Goal: Task Accomplishment & Management: Manage account settings

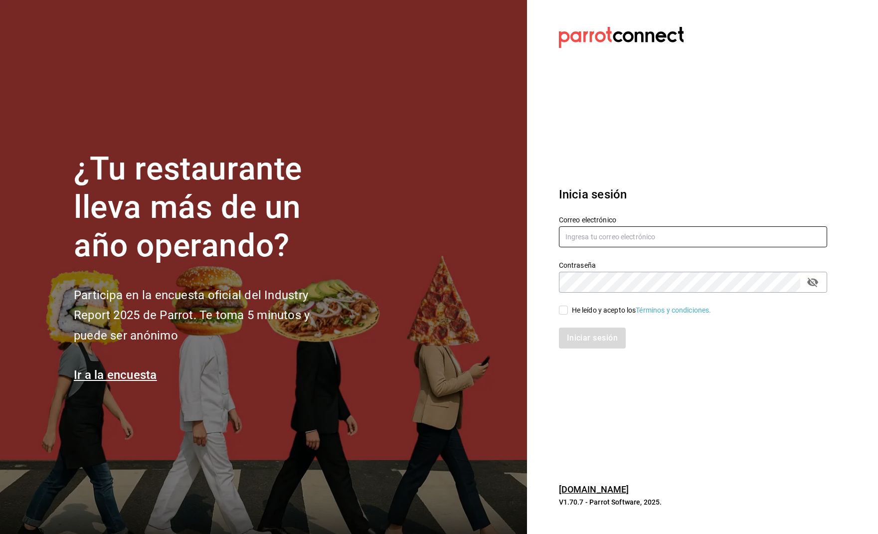
type input "[PERSON_NAME][EMAIL_ADDRESS][PERSON_NAME][DOMAIN_NAME]"
click at [566, 315] on label "He leído y acepto los Términos y condiciones." at bounding box center [635, 310] width 153 height 10
click at [566, 315] on input "He leído y acepto los Términos y condiciones." at bounding box center [563, 310] width 9 height 9
checkbox input "true"
click at [582, 335] on button "Iniciar sesión" at bounding box center [593, 338] width 68 height 21
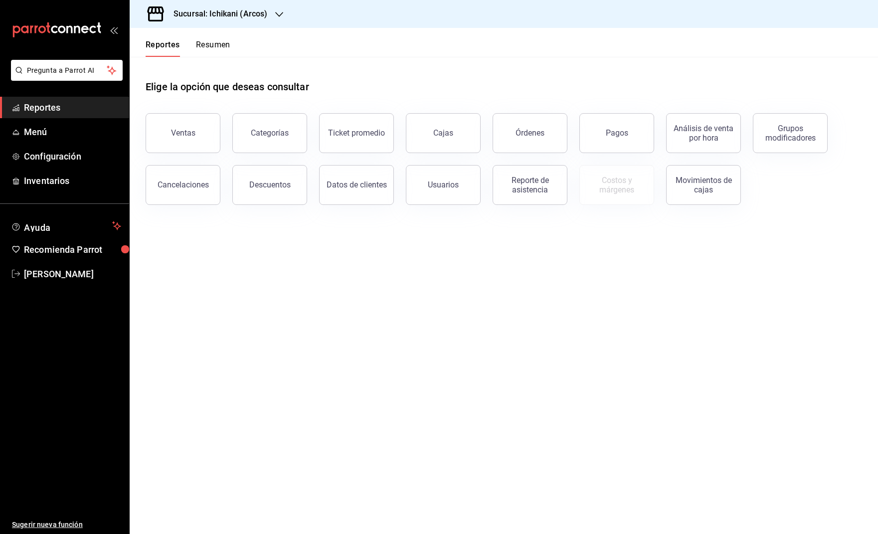
click at [277, 10] on icon "button" at bounding box center [279, 14] width 8 height 8
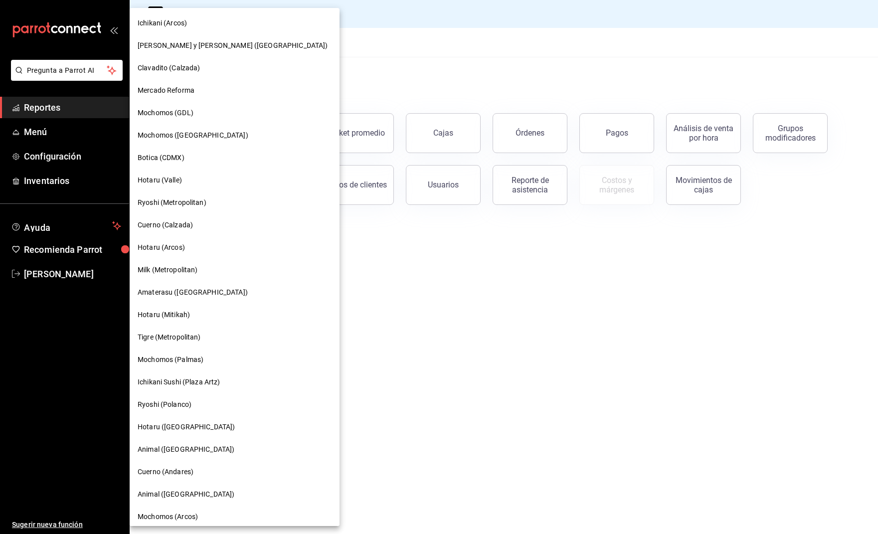
click at [195, 329] on div "Tigre (Metropolitan)" at bounding box center [235, 337] width 210 height 22
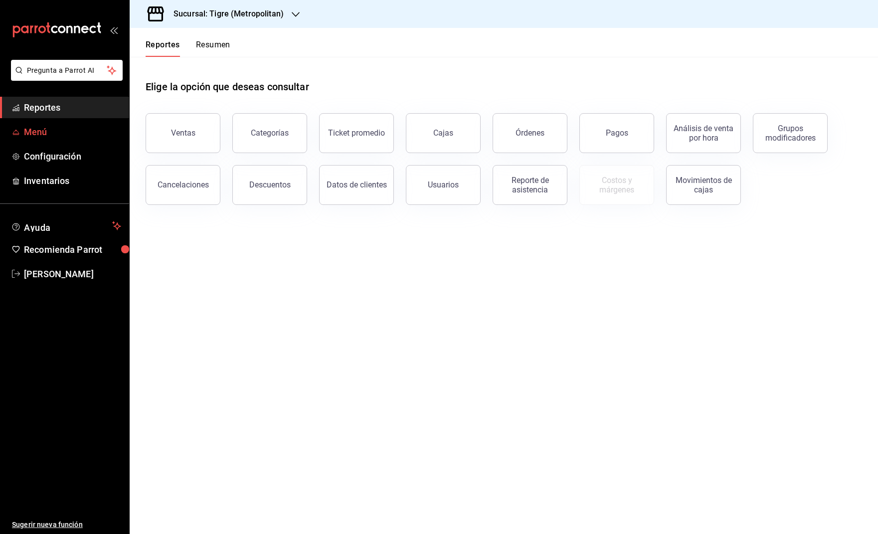
click at [54, 131] on span "Menú" at bounding box center [72, 131] width 97 height 13
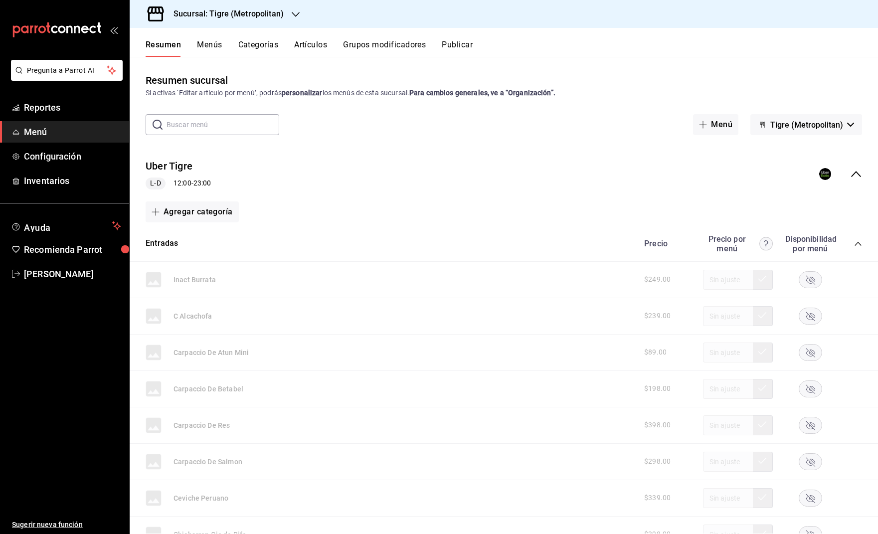
click at [852, 173] on icon "collapse-menu-row" at bounding box center [856, 174] width 12 height 12
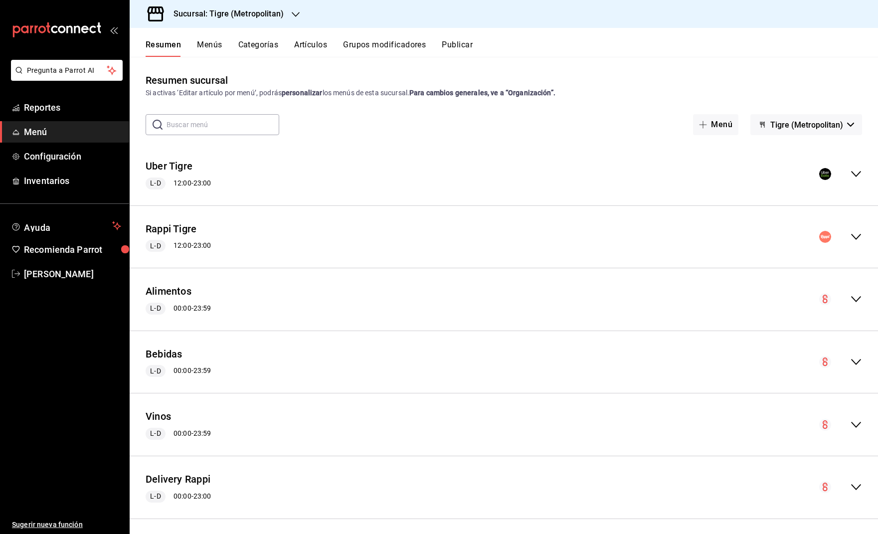
click at [858, 237] on icon "collapse-menu-row" at bounding box center [856, 237] width 12 height 12
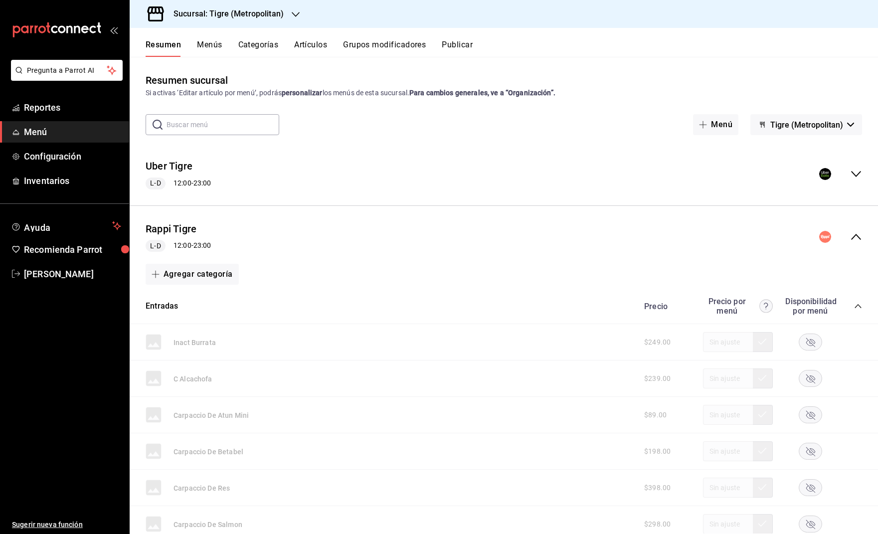
click at [857, 227] on div "Rappi Tigre L-D 12:00 - 23:00" at bounding box center [504, 237] width 748 height 46
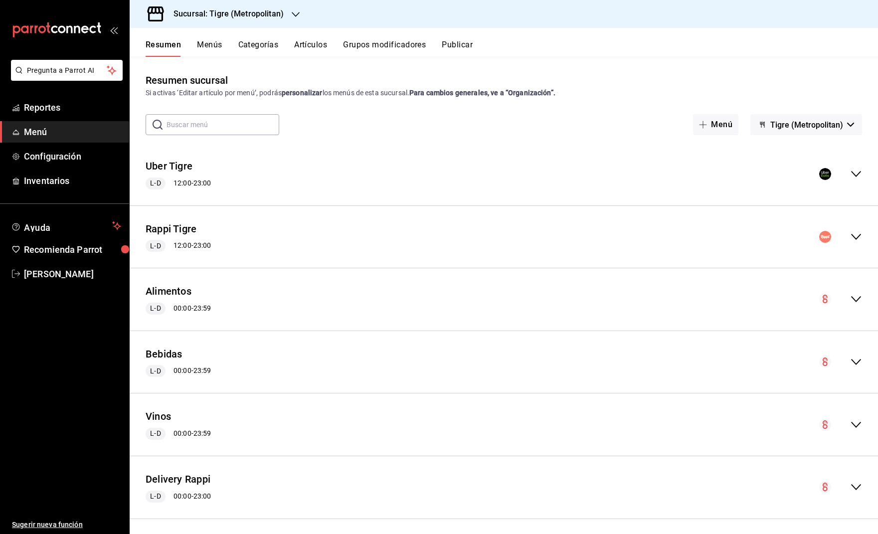
click at [857, 175] on icon "collapse-menu-row" at bounding box center [856, 174] width 12 height 12
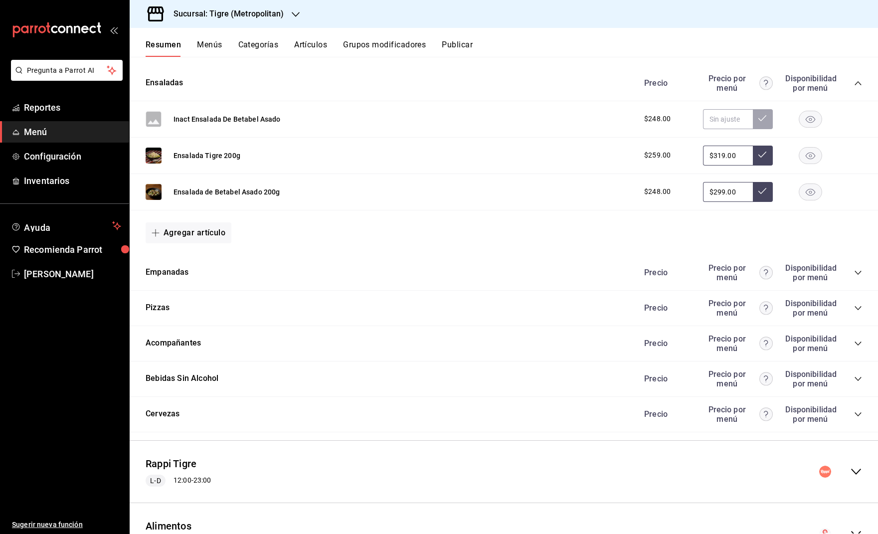
scroll to position [944, 0]
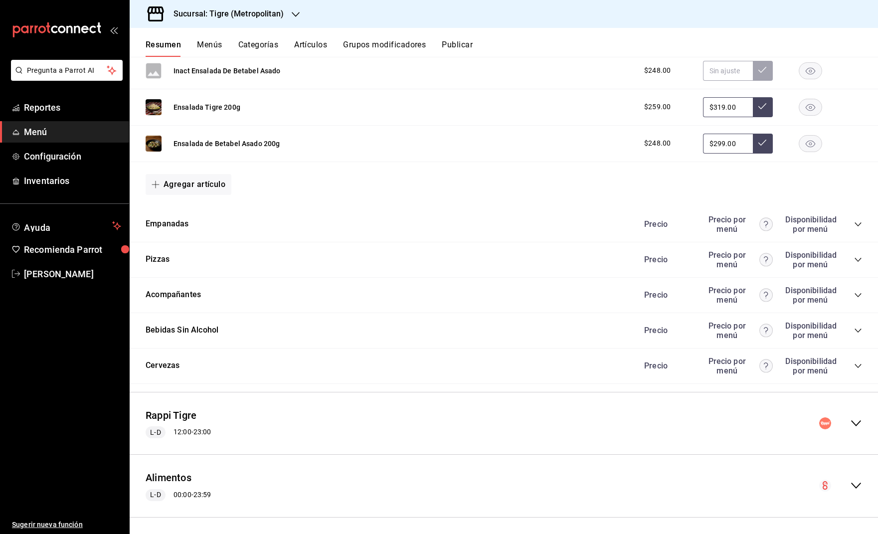
click at [862, 220] on div "Empanadas Precio Precio por menú Disponibilidad por menú" at bounding box center [504, 224] width 748 height 35
click at [858, 221] on icon "collapse-category-row" at bounding box center [858, 224] width 8 height 8
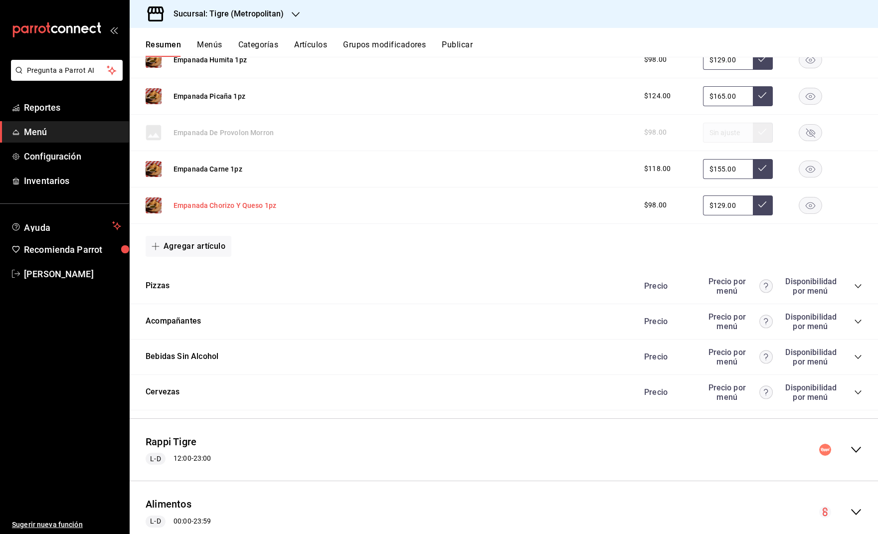
scroll to position [1243, 0]
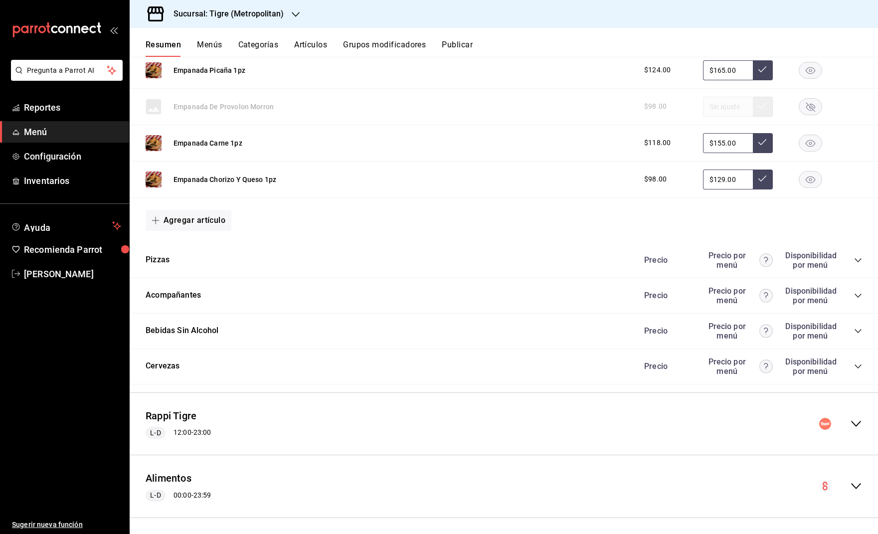
click at [858, 256] on icon "collapse-category-row" at bounding box center [858, 260] width 8 height 8
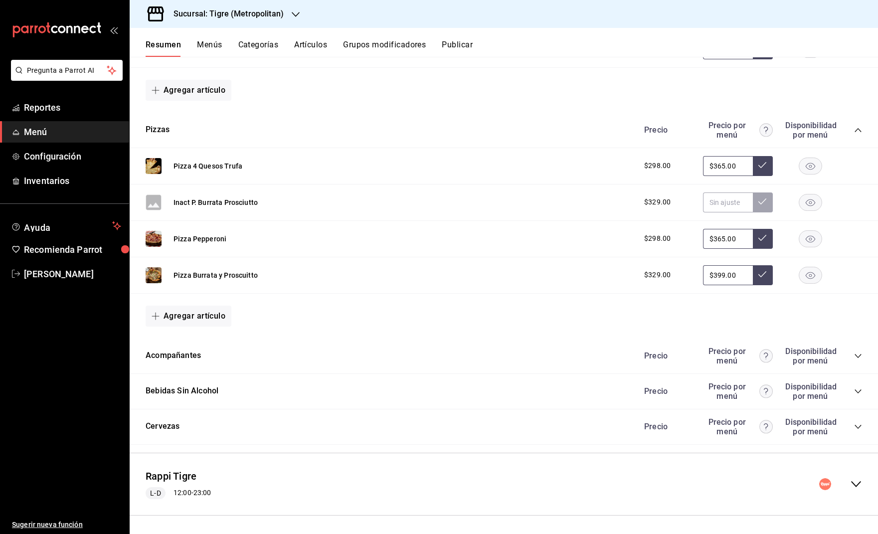
scroll to position [1390, 0]
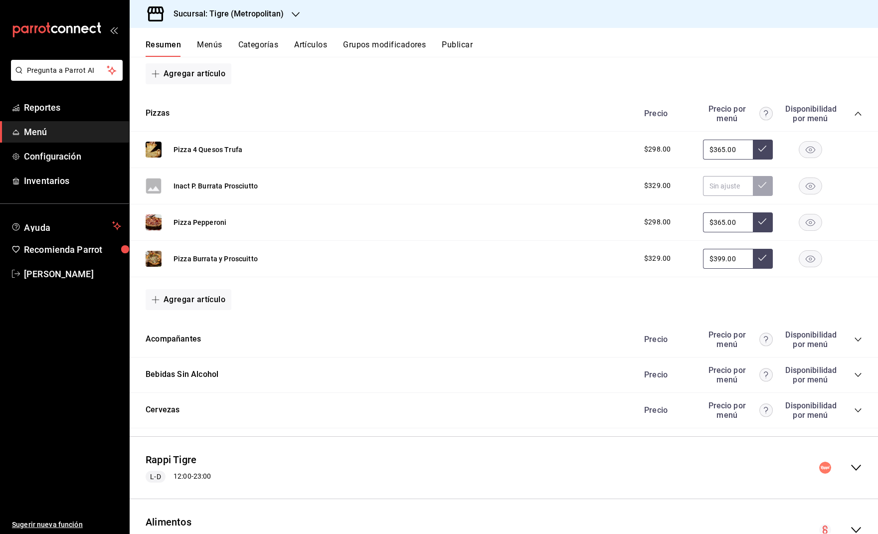
click at [857, 336] on icon "collapse-category-row" at bounding box center [858, 340] width 8 height 8
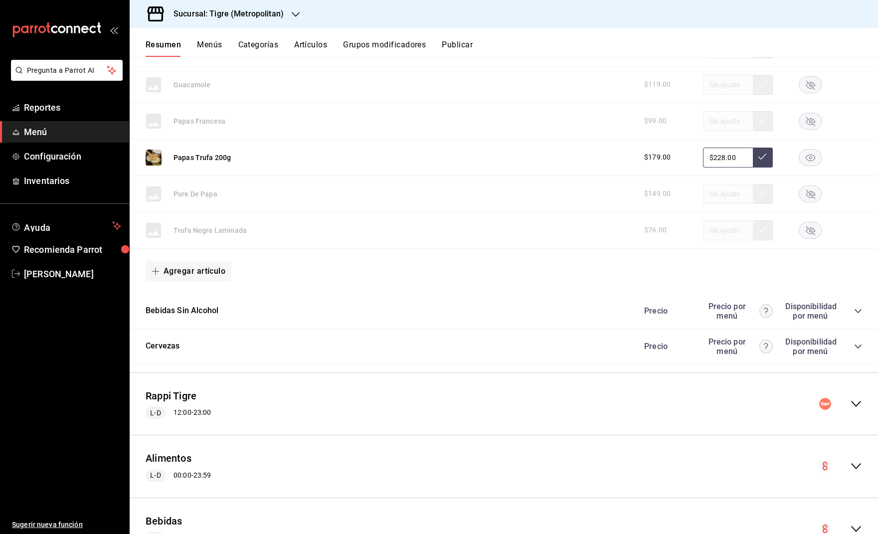
scroll to position [1901, 0]
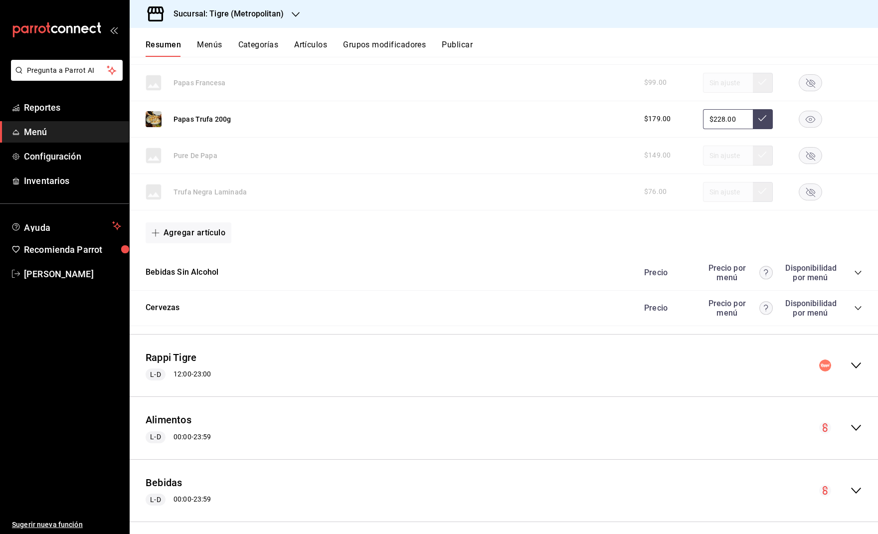
click at [858, 269] on icon "collapse-category-row" at bounding box center [858, 273] width 8 height 8
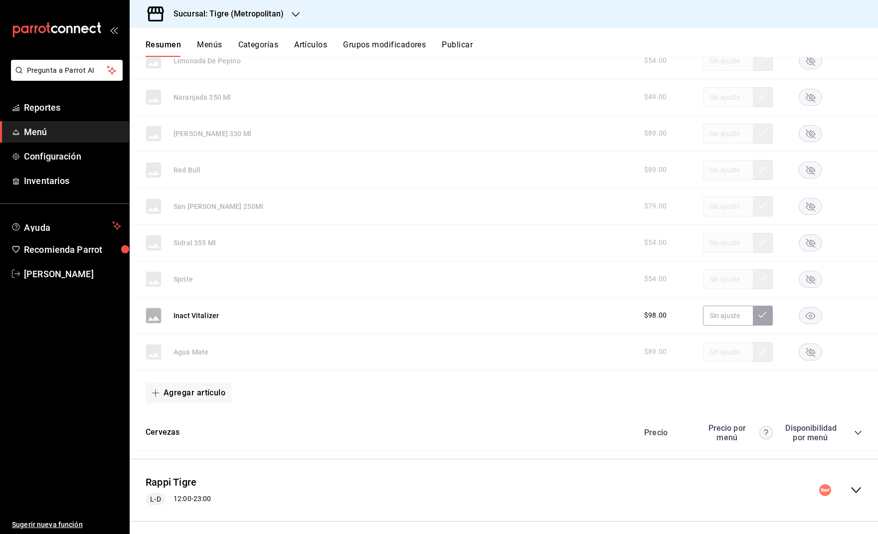
scroll to position [2627, 0]
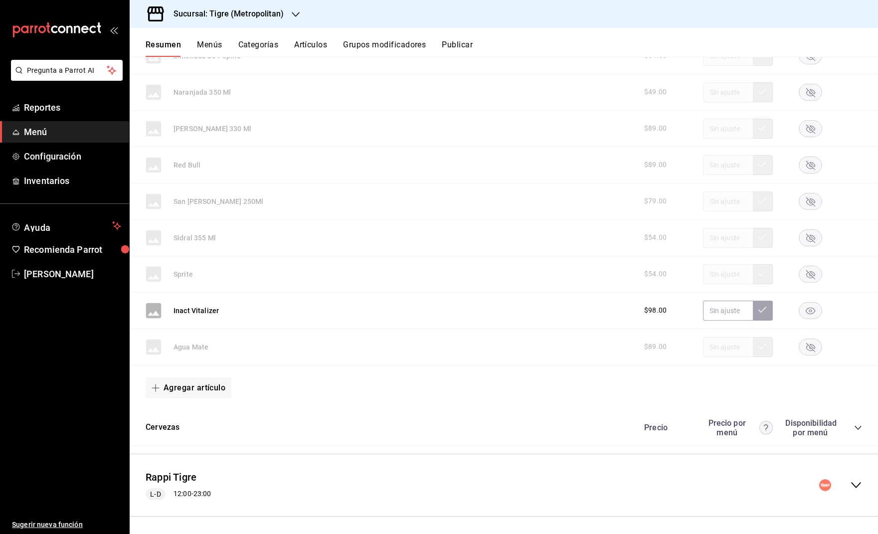
click at [855, 422] on div "Precio Precio por menú Disponibilidad por menú" at bounding box center [748, 427] width 228 height 19
click at [857, 426] on icon "collapse-category-row" at bounding box center [858, 428] width 6 height 4
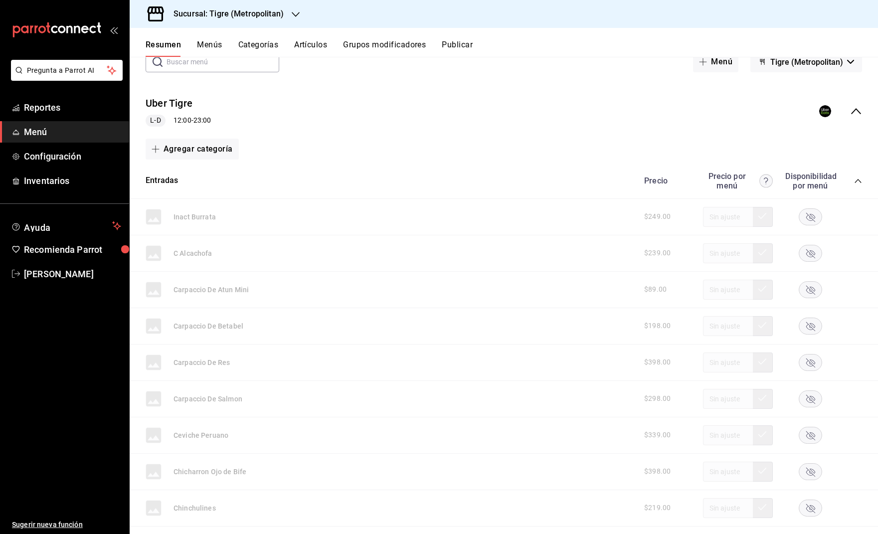
scroll to position [58, 0]
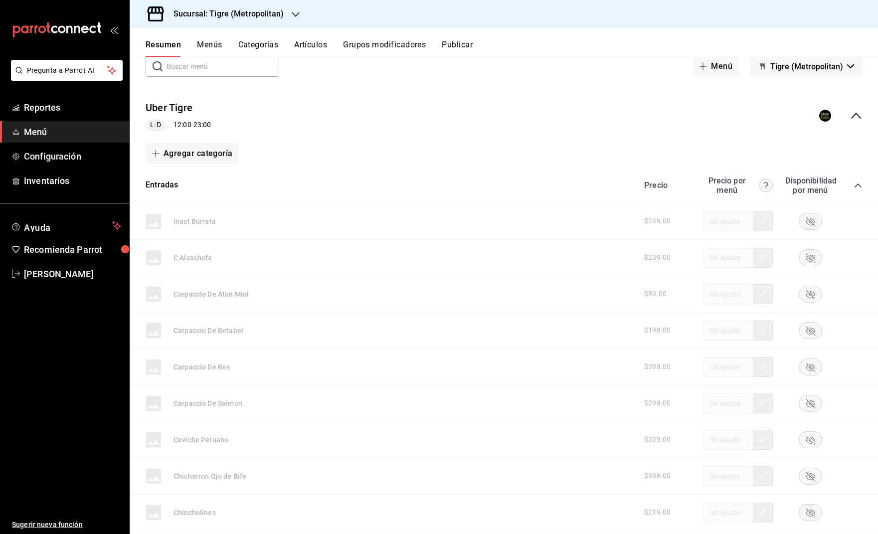
click at [293, 17] on icon "button" at bounding box center [296, 14] width 8 height 8
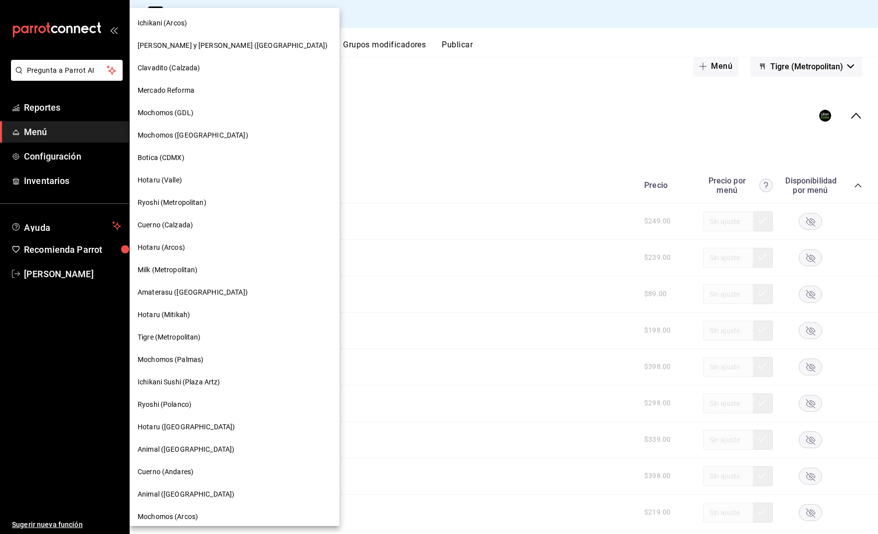
click at [215, 246] on div "Hotaru (Arcos)" at bounding box center [235, 247] width 194 height 10
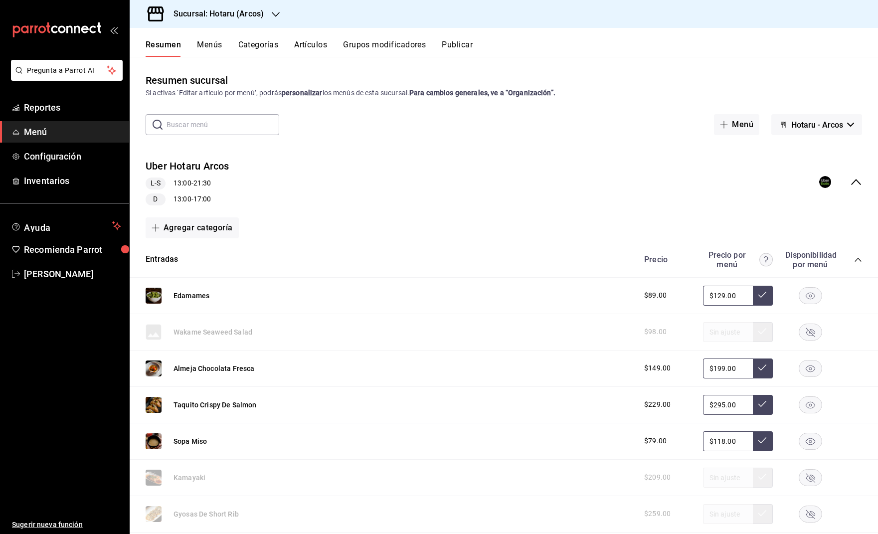
click at [279, 14] on icon "button" at bounding box center [276, 14] width 8 height 8
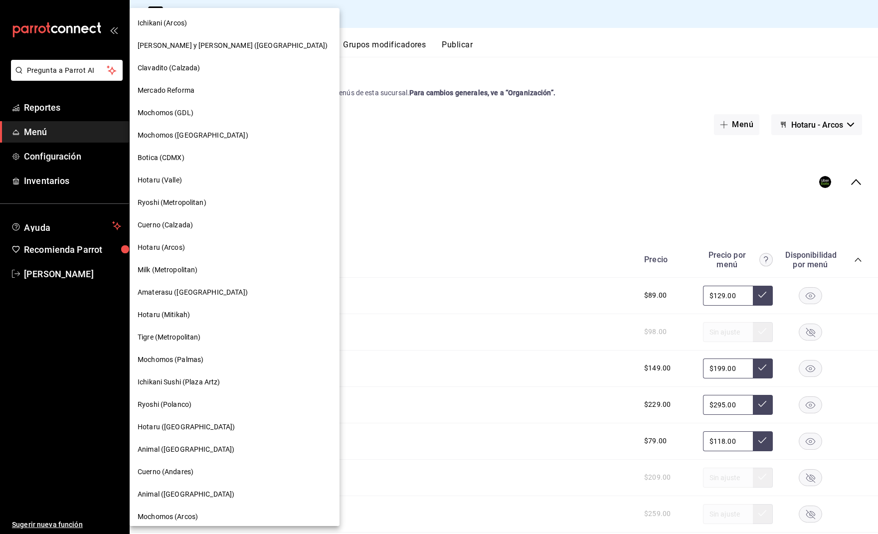
click at [209, 314] on div "Hotaru (Mitikah)" at bounding box center [235, 315] width 194 height 10
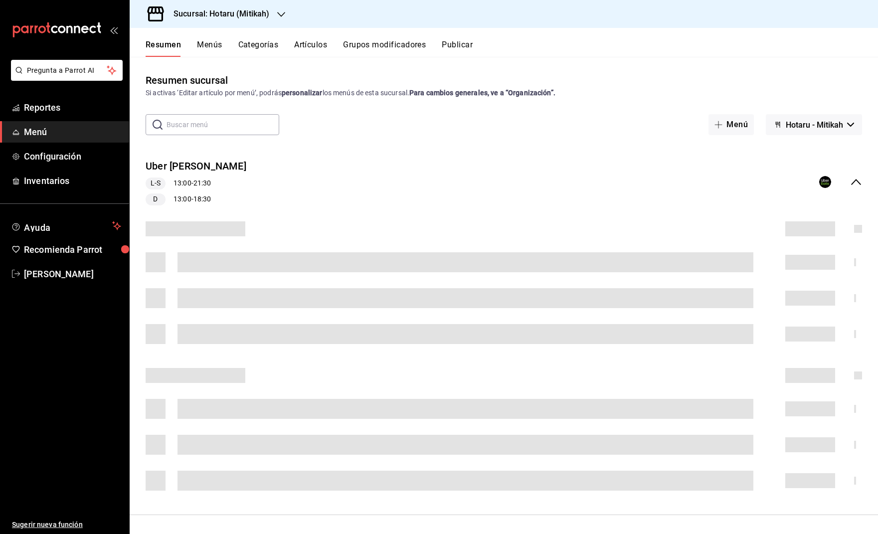
click at [858, 125] on button "Hotaru - Mitikah" at bounding box center [814, 124] width 96 height 21
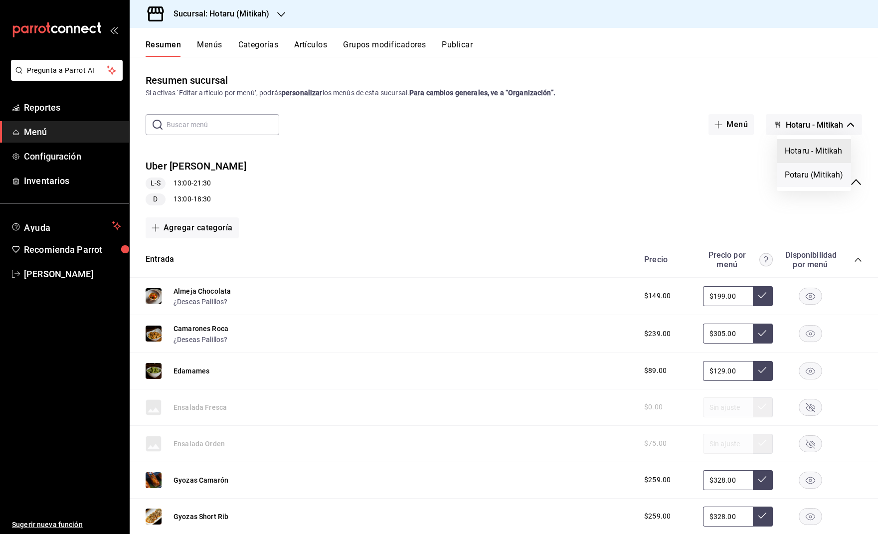
click at [811, 180] on li "Potaru (Mitikah)" at bounding box center [814, 175] width 74 height 24
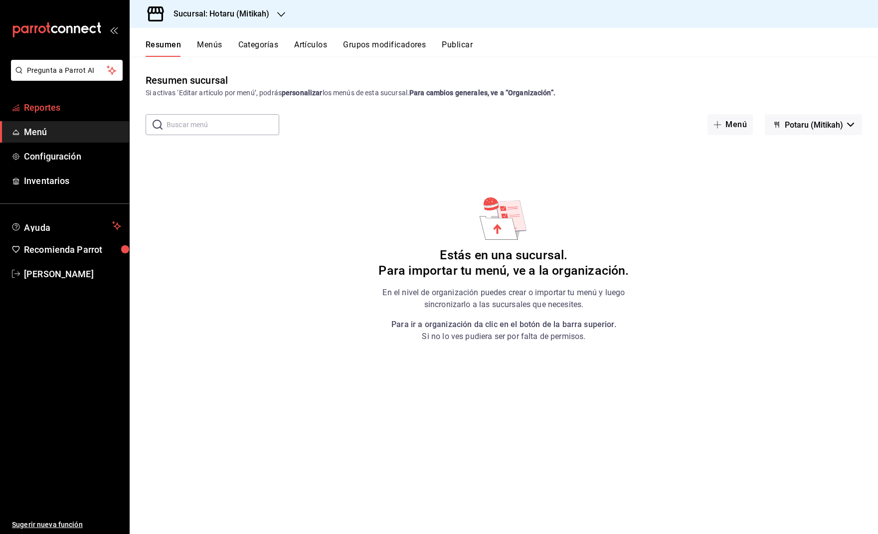
click at [49, 108] on span "Reportes" at bounding box center [72, 107] width 97 height 13
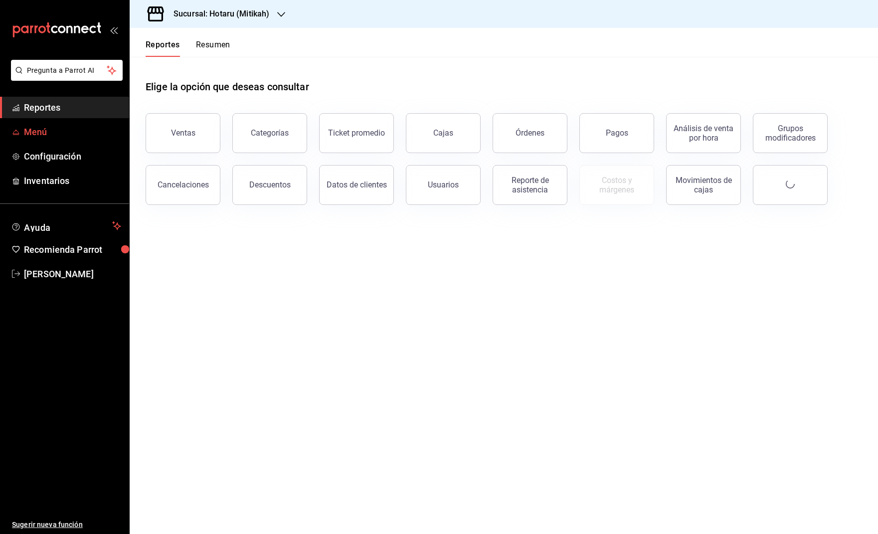
click at [49, 126] on span "Menú" at bounding box center [72, 131] width 97 height 13
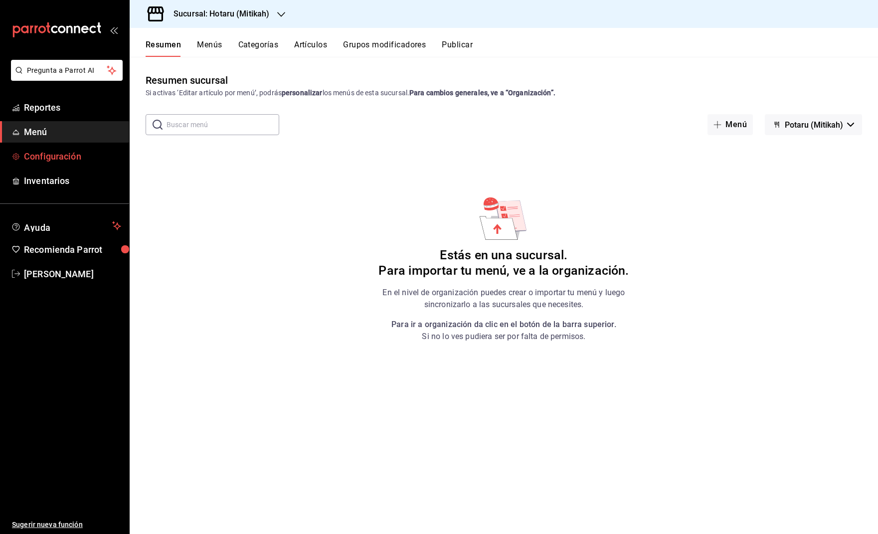
click at [84, 156] on span "Configuración" at bounding box center [72, 156] width 97 height 13
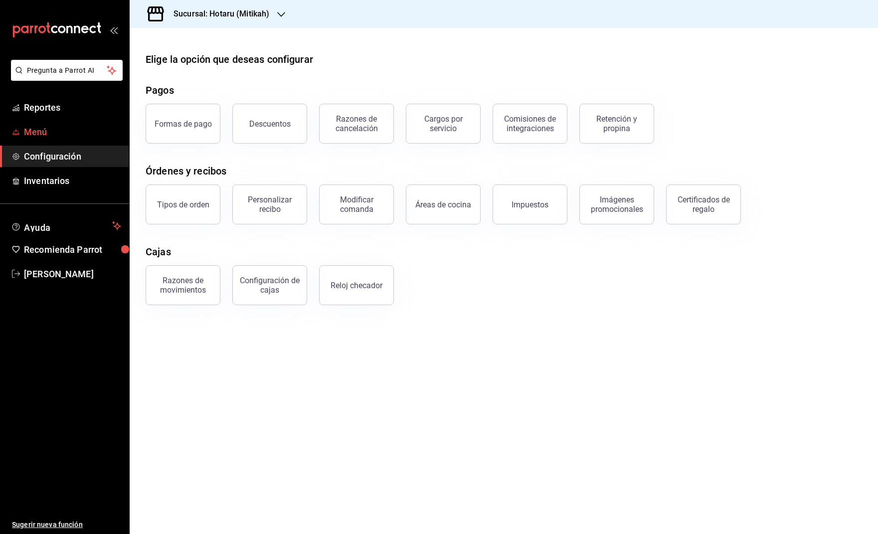
click at [78, 127] on span "Menú" at bounding box center [72, 131] width 97 height 13
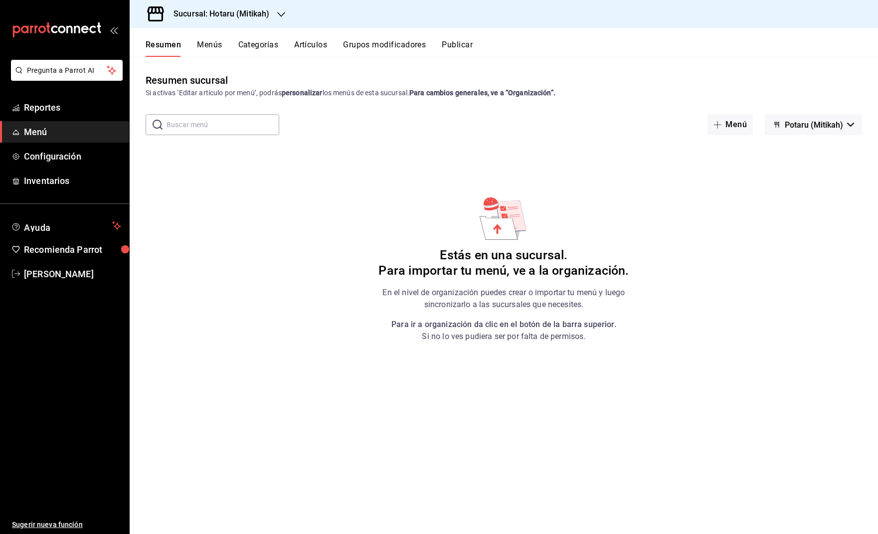
click at [858, 120] on button "Potaru (Mitikah)" at bounding box center [813, 124] width 97 height 21
click at [818, 147] on li "Hotaru - Mitikah" at bounding box center [813, 151] width 74 height 24
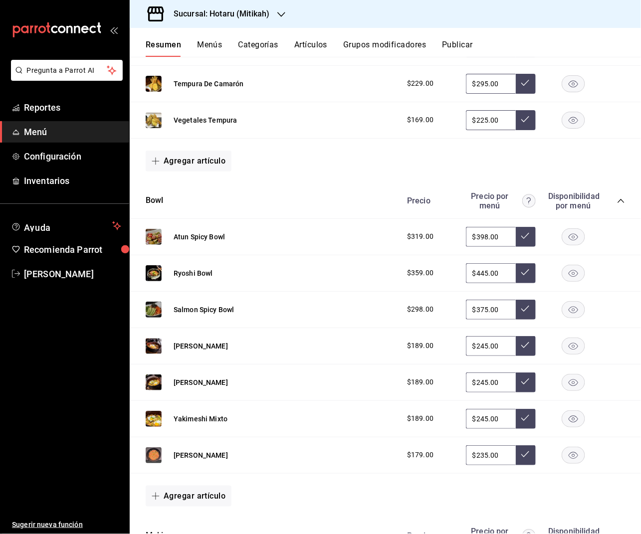
scroll to position [652, 0]
